Goal: Information Seeking & Learning: Learn about a topic

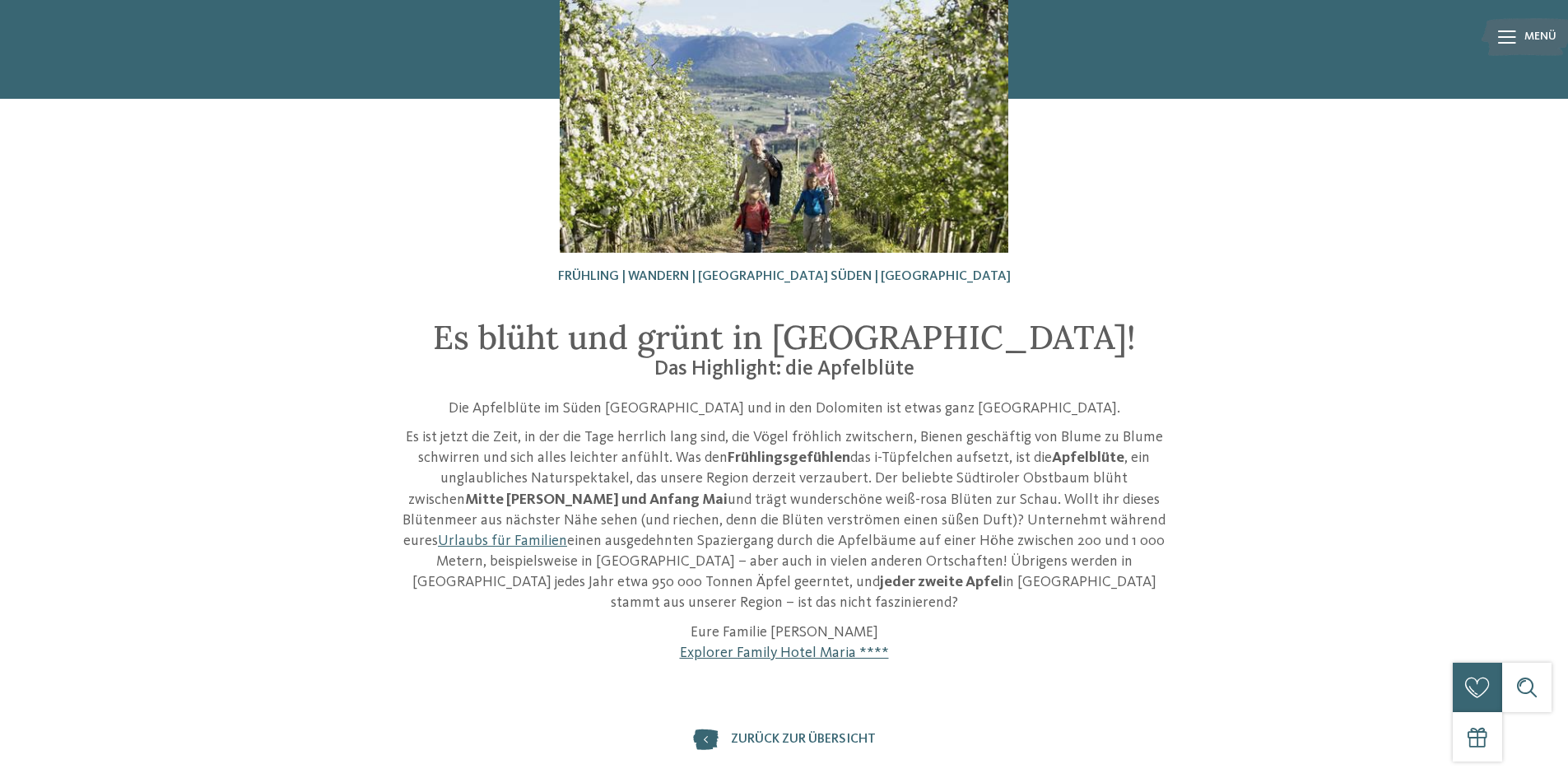
click at [822, 646] on link "Explorer Family Hotel Maria ****" at bounding box center [784, 652] width 209 height 14
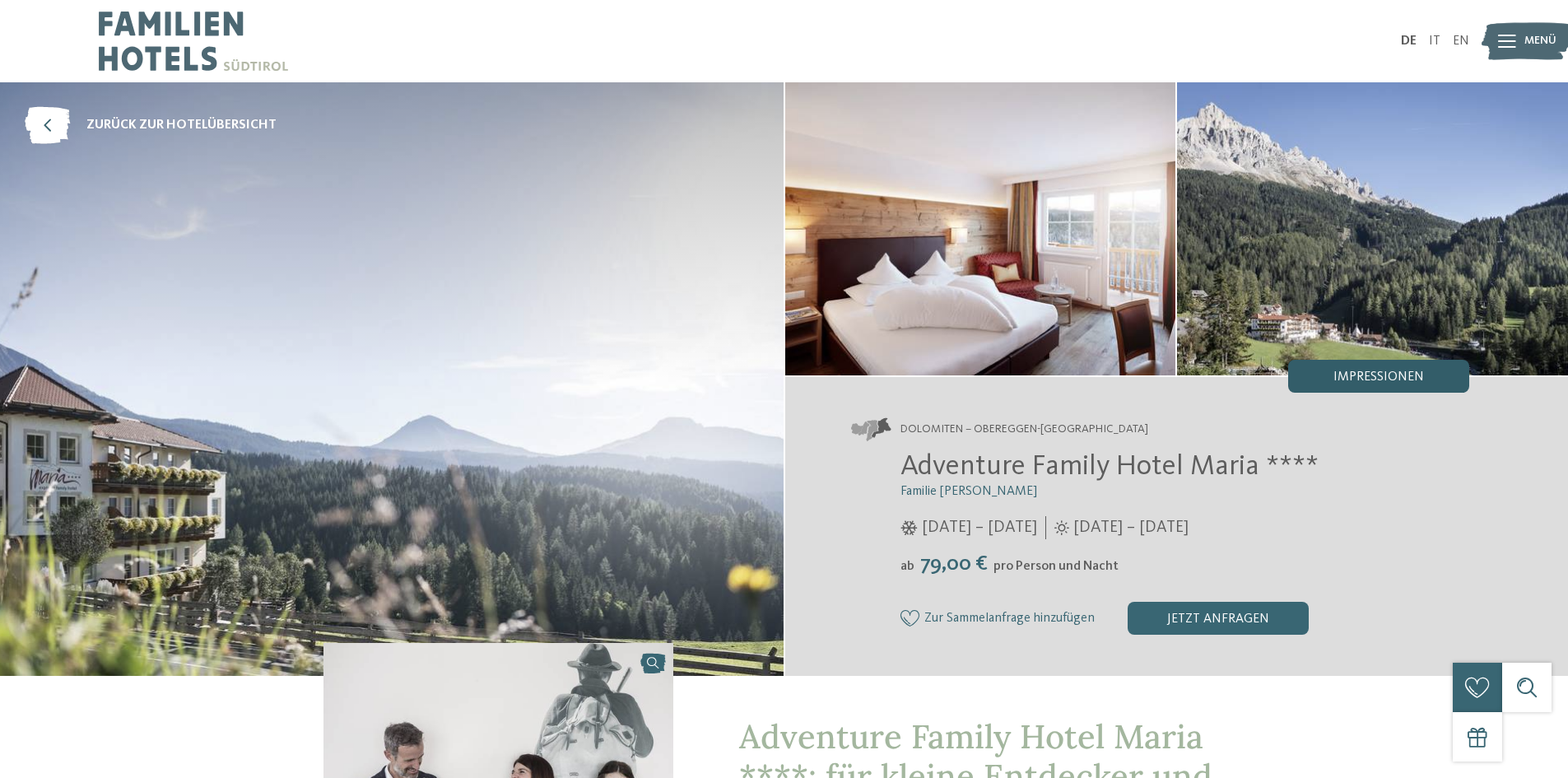
click at [1354, 372] on span "Impressionen" at bounding box center [1378, 378] width 91 height 14
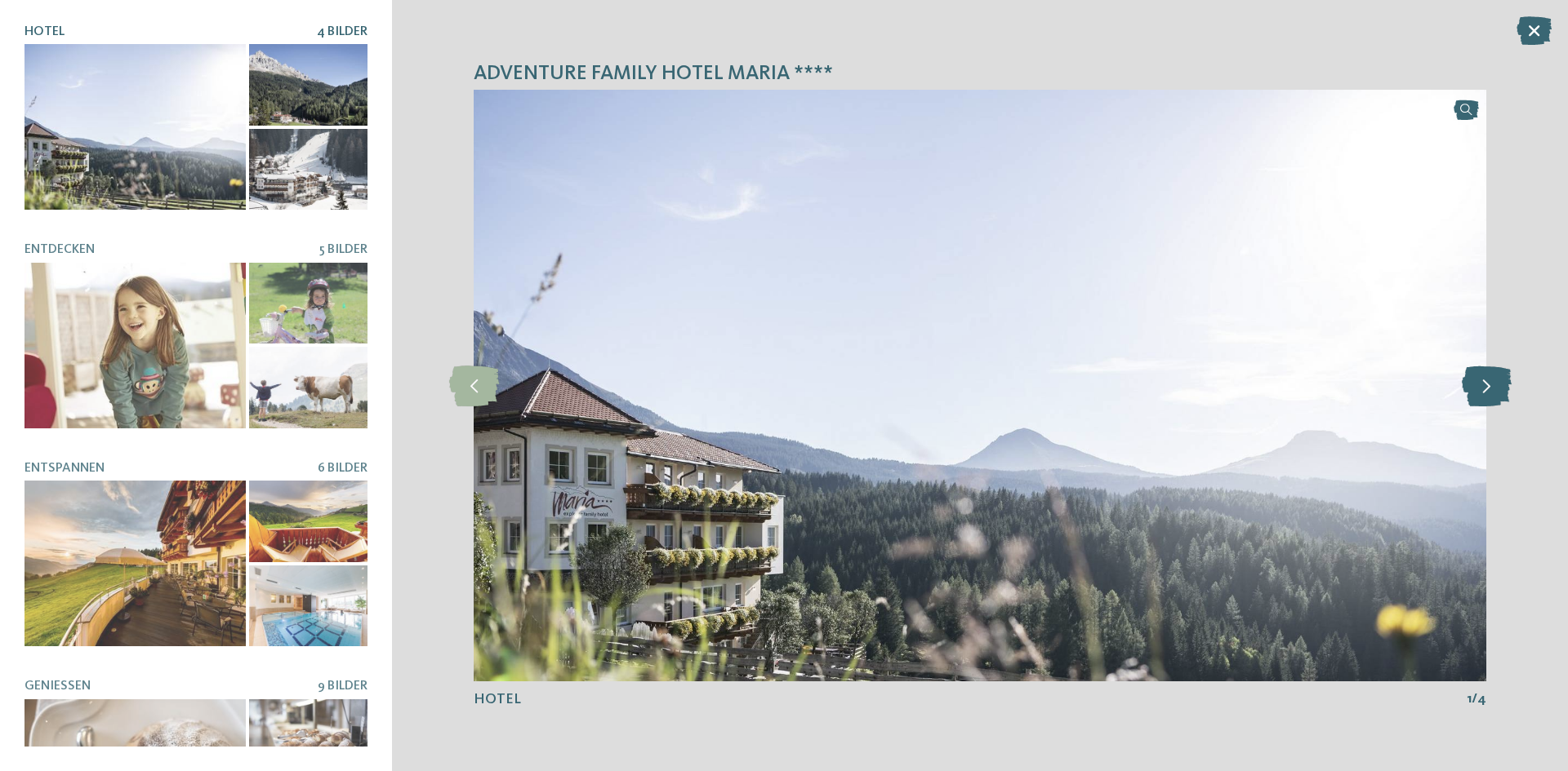
click at [1480, 378] on icon at bounding box center [1486, 386] width 50 height 41
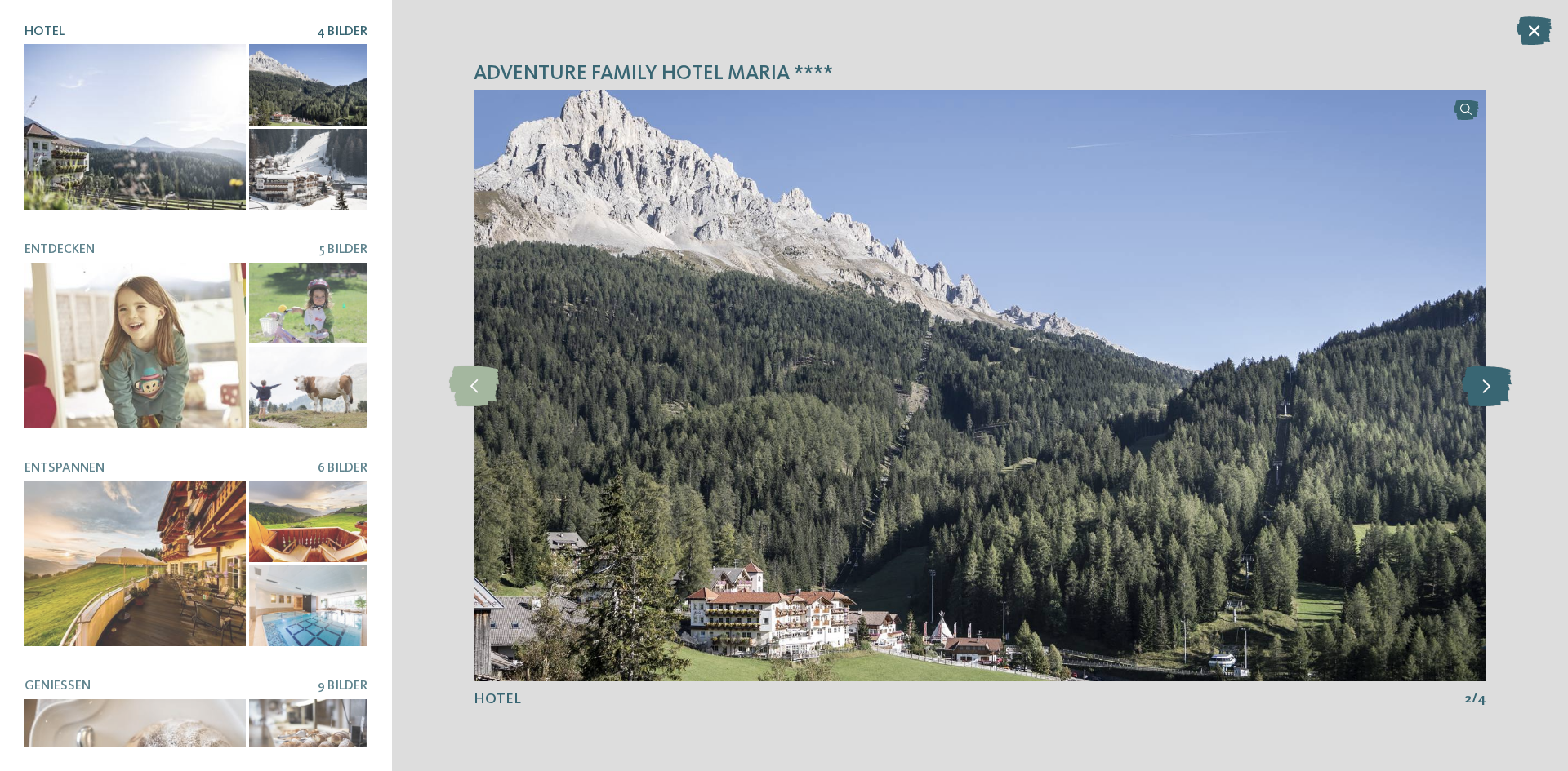
click at [1479, 378] on icon at bounding box center [1486, 386] width 50 height 41
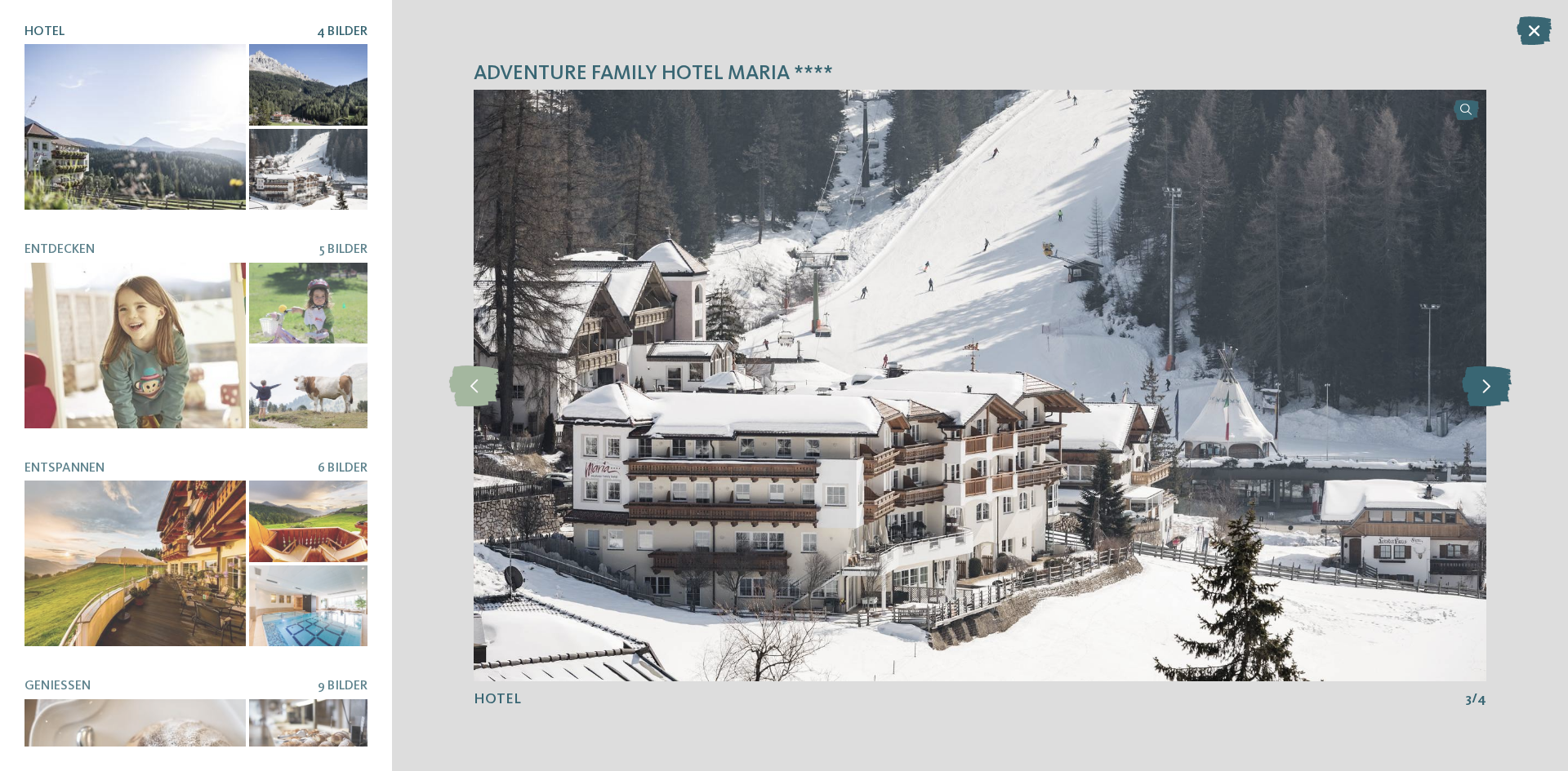
click at [1479, 378] on icon at bounding box center [1486, 386] width 50 height 41
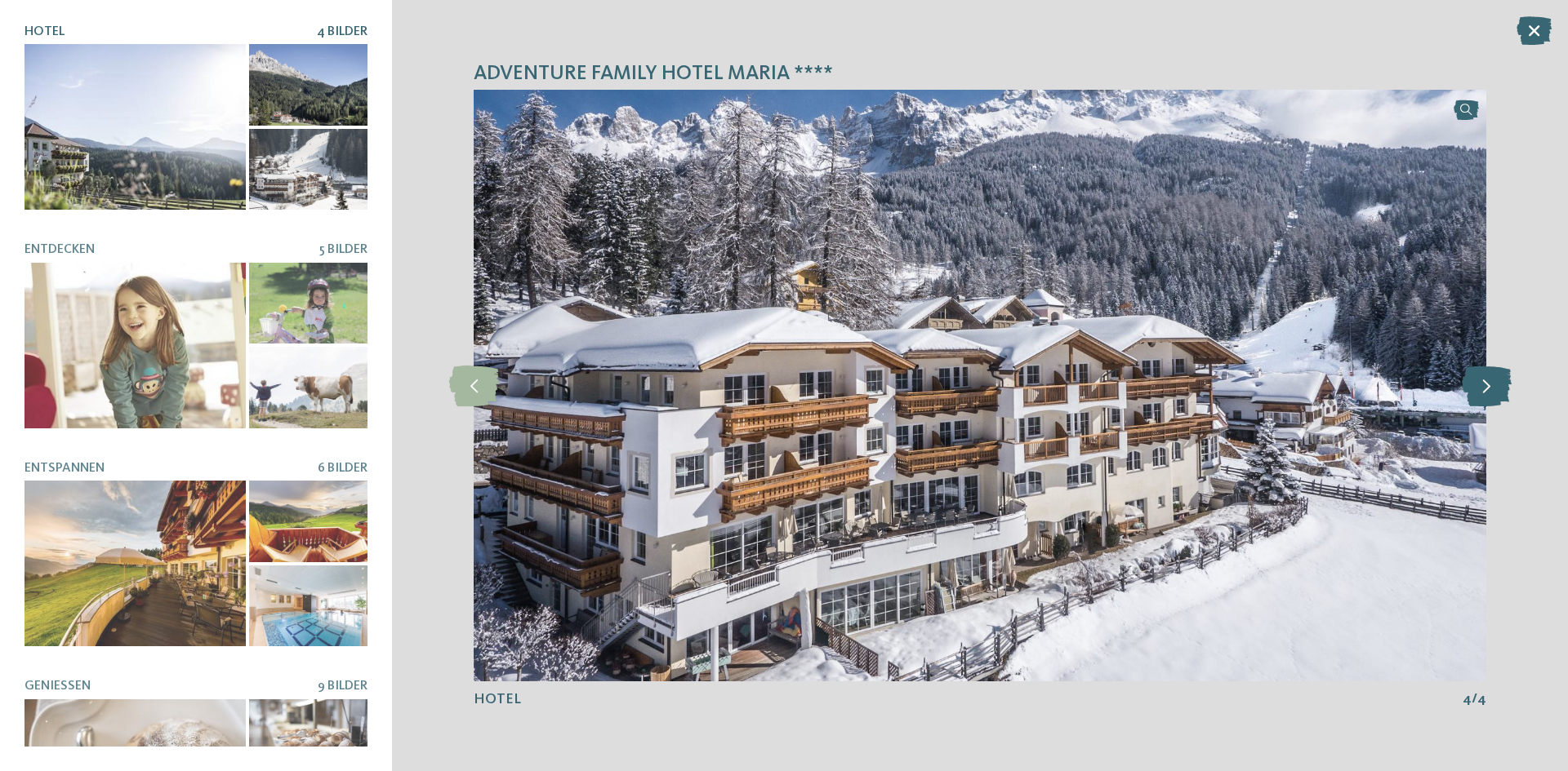
click at [1479, 378] on icon at bounding box center [1486, 386] width 50 height 41
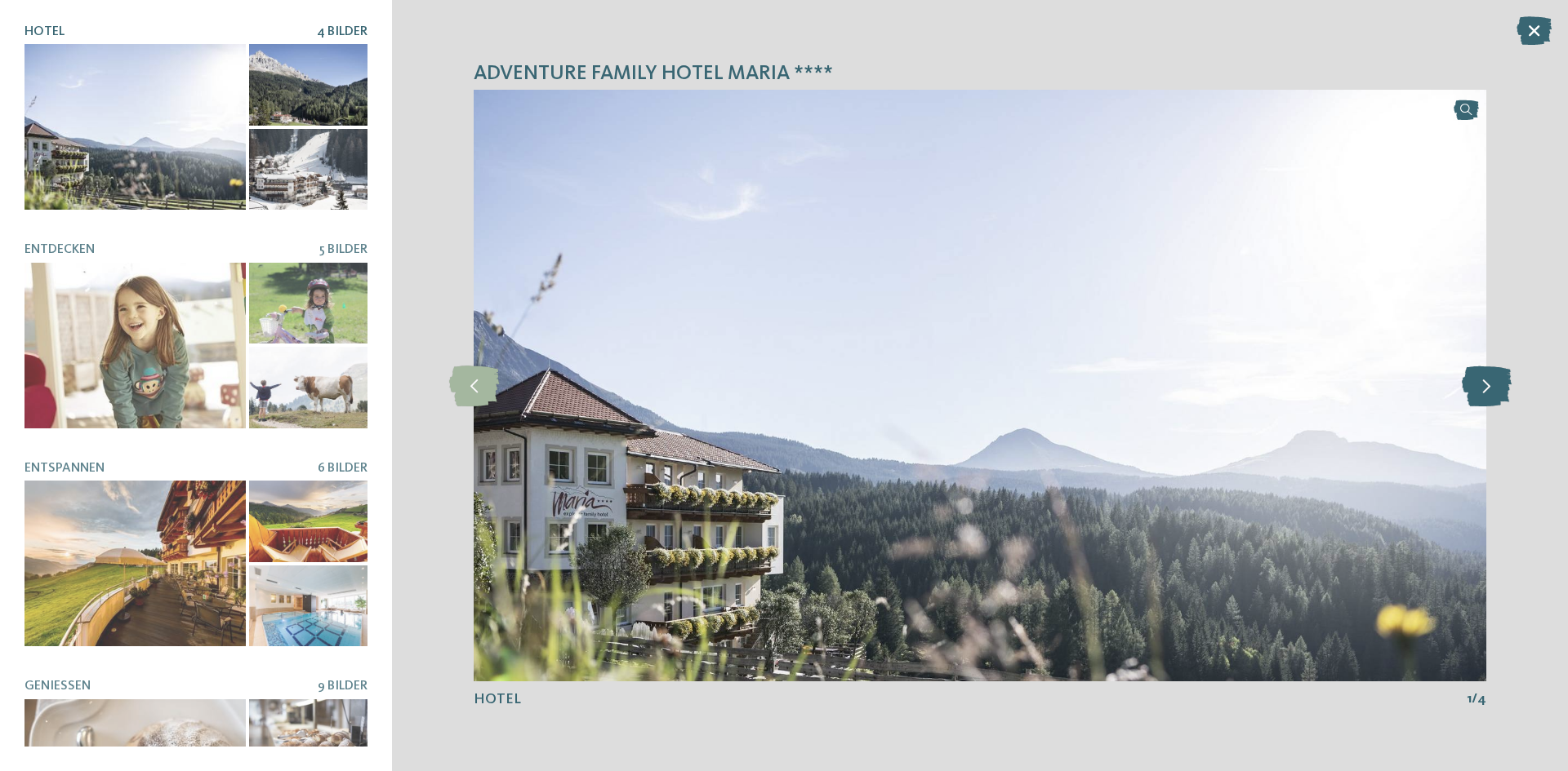
click at [1479, 378] on icon at bounding box center [1486, 386] width 50 height 41
